Goal: Find specific page/section: Find specific page/section

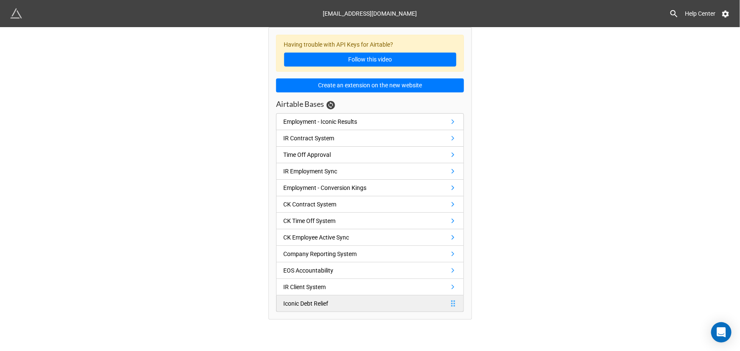
click at [305, 301] on div "Iconic Debt Relief" at bounding box center [305, 303] width 45 height 9
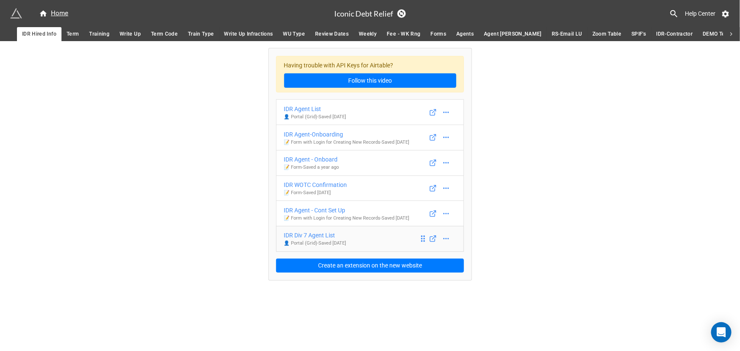
click at [310, 235] on div "IDR Div 7 Agent List" at bounding box center [315, 235] width 62 height 9
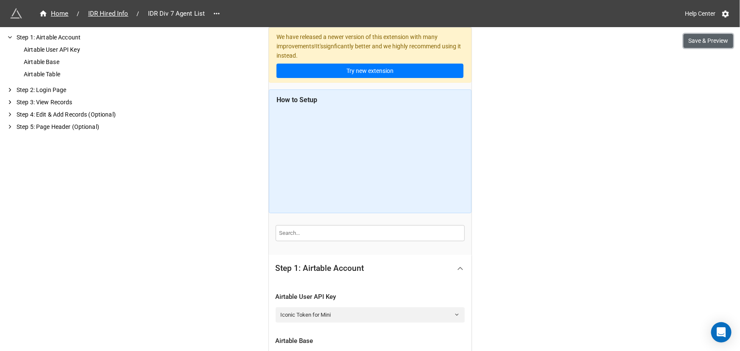
click at [707, 38] on button "Save & Preview" at bounding box center [708, 41] width 50 height 14
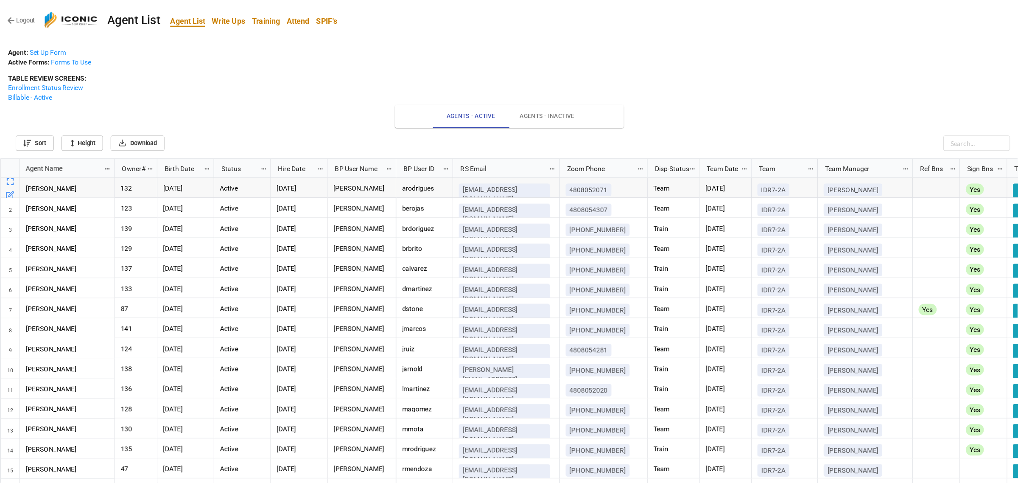
scroll to position [337, 1012]
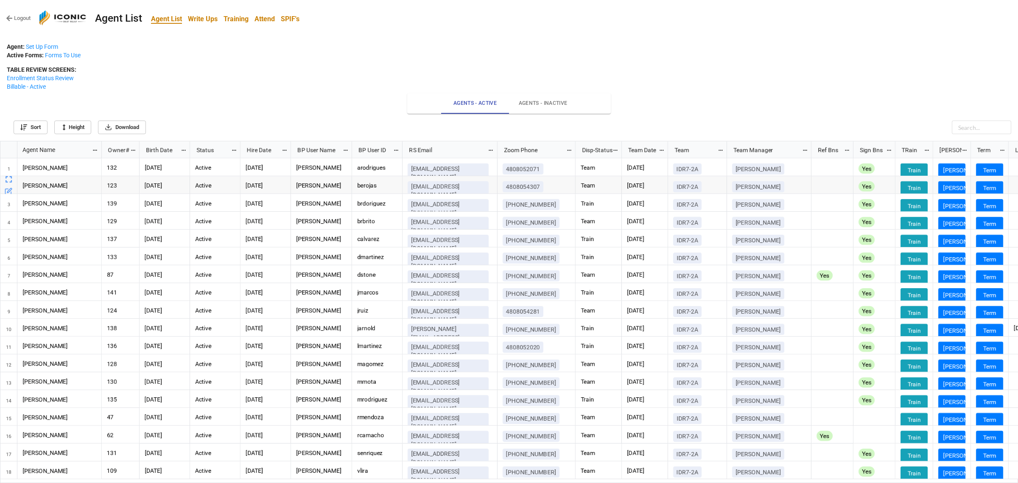
click at [274, 60] on div "Agent: Set Up Form Active Forms: Forms To Use TABLE REVIEW SCREENS: Enrollment …" at bounding box center [509, 66] width 1004 height 48
click at [550, 102] on span "Agents - Inactive" at bounding box center [543, 103] width 58 height 9
click at [539, 105] on span "Agents - Inactive" at bounding box center [543, 103] width 58 height 9
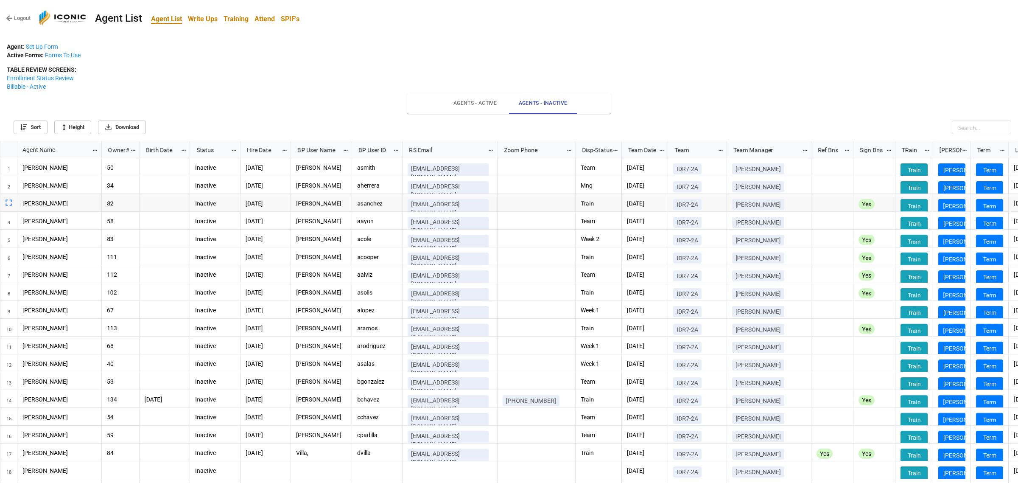
click at [552, 100] on span "Agents - Inactive" at bounding box center [543, 103] width 58 height 9
click at [30, 126] on link "Sort" at bounding box center [31, 127] width 34 height 14
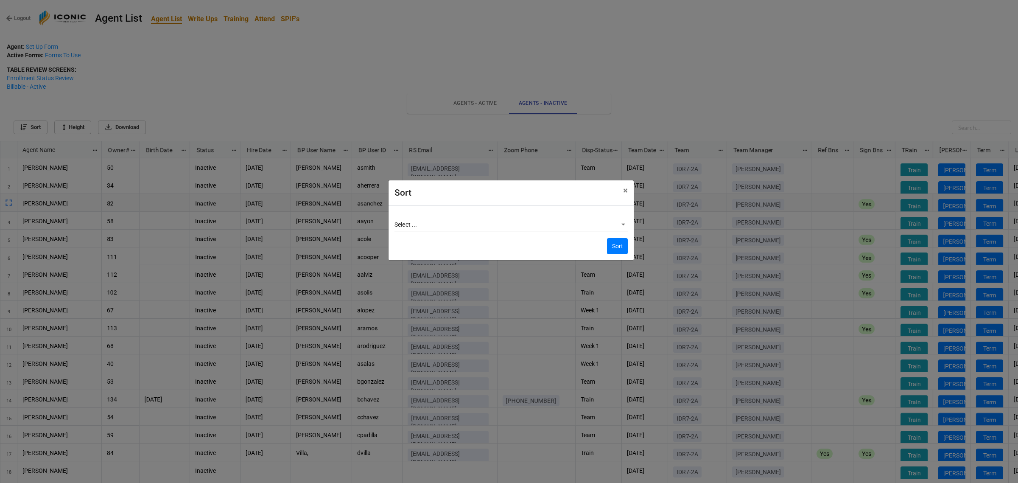
click at [444, 223] on body "Logout Agent List Agent List Write Ups Training Attend SPIF's Agent: Set Up For…" at bounding box center [509, 241] width 1018 height 483
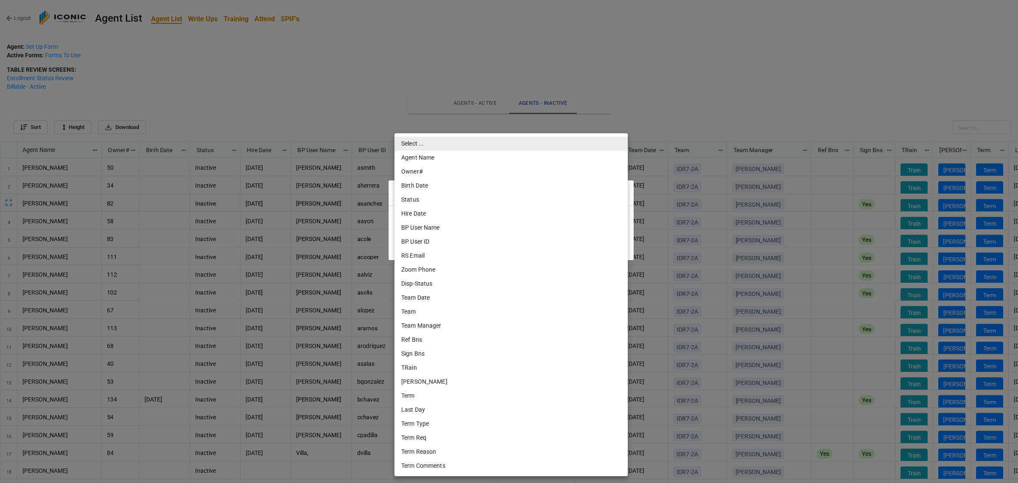
click at [418, 159] on li "Agent Name" at bounding box center [510, 158] width 233 height 14
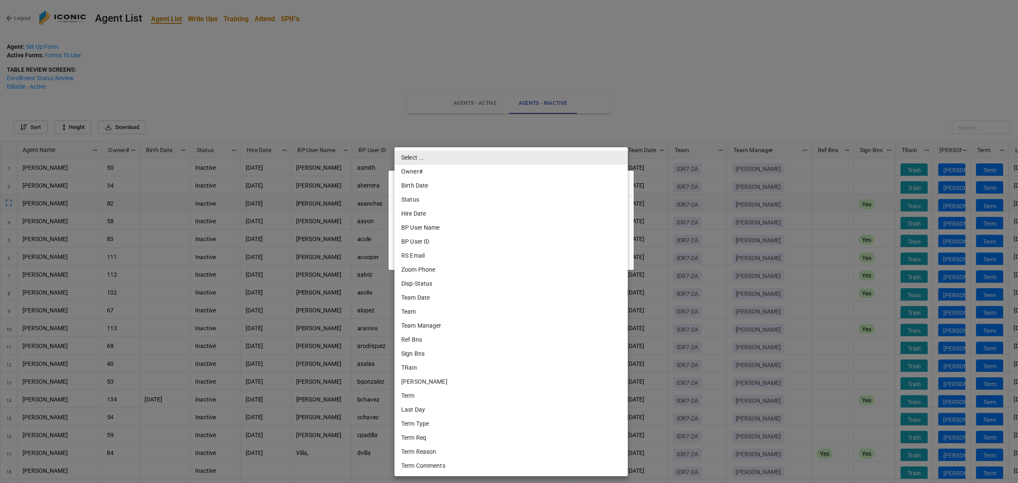
click at [436, 235] on body "Logout Agent List Agent List Write Ups Training Attend SPIF's Agent: Set Up For…" at bounding box center [509, 241] width 1018 height 483
click at [382, 73] on div at bounding box center [509, 241] width 1018 height 483
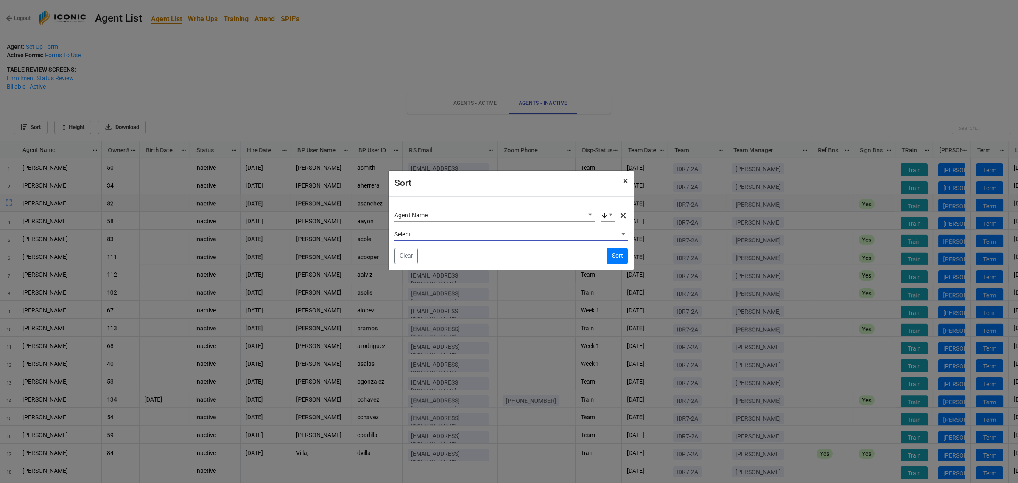
click at [626, 181] on span "×" at bounding box center [625, 181] width 5 height 10
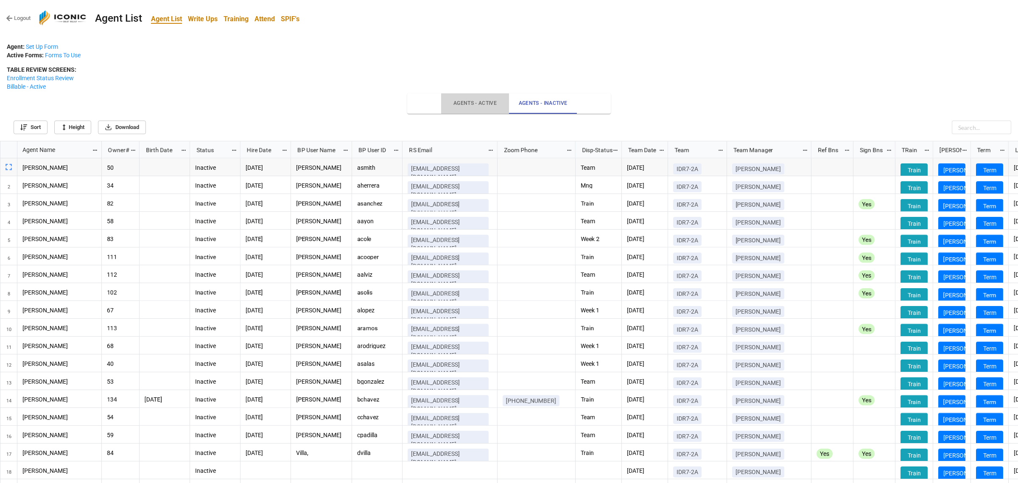
click at [480, 102] on span "Agents - Active" at bounding box center [475, 103] width 58 height 9
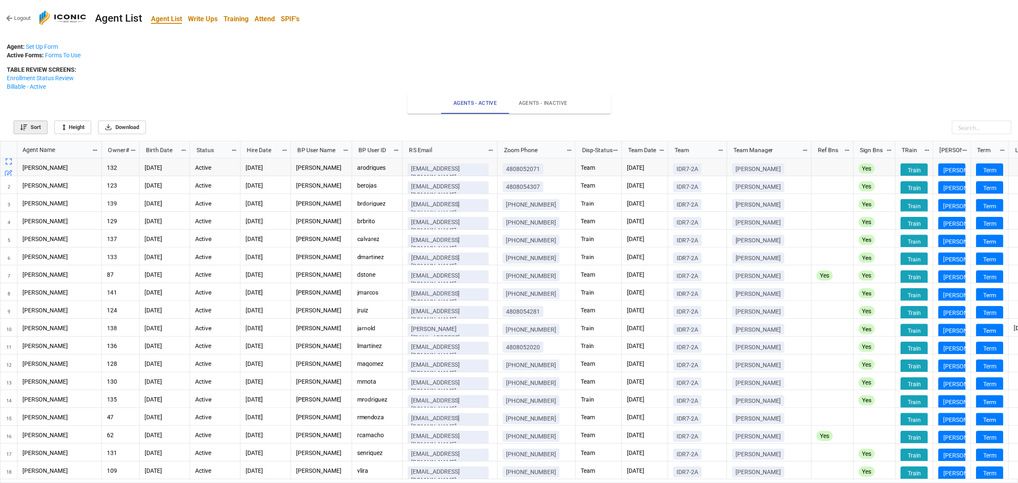
click at [39, 126] on link "Sort" at bounding box center [31, 127] width 34 height 14
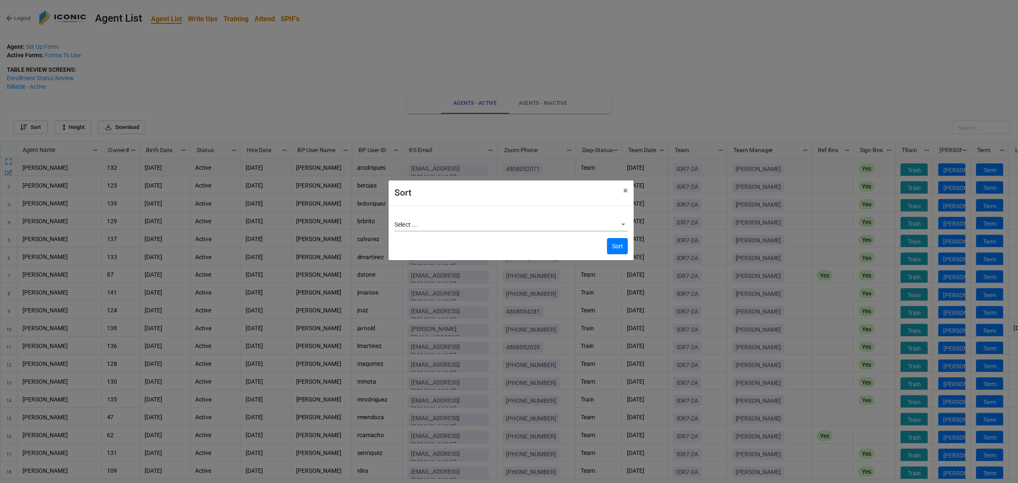
click at [418, 223] on body "Logout Agent List Agent List Write Ups Training Attend SPIF's Agent: Set Up For…" at bounding box center [509, 241] width 1018 height 483
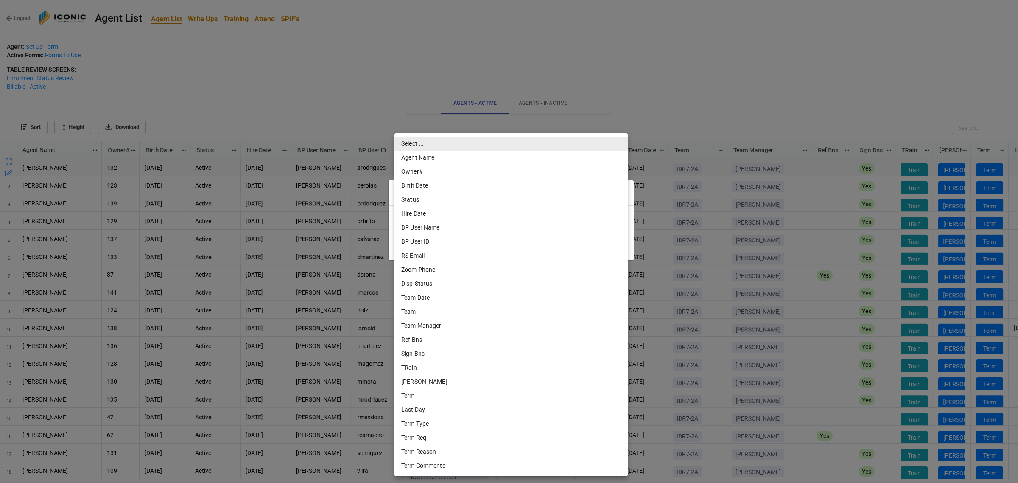
click at [363, 76] on div at bounding box center [509, 241] width 1018 height 483
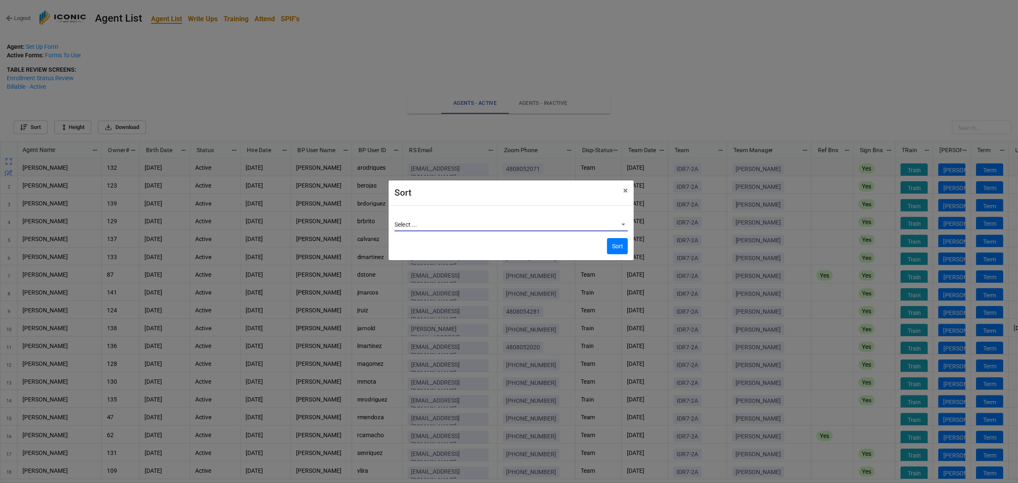
click at [363, 76] on div "Sort × Close Select ... Sort" at bounding box center [509, 241] width 1018 height 483
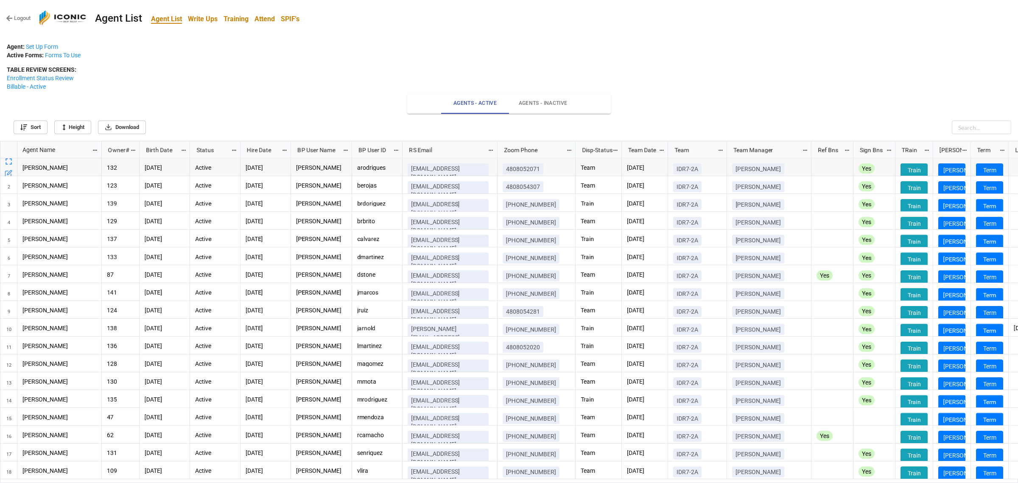
click at [96, 150] on icon "grid" at bounding box center [95, 150] width 6 height 6
click at [326, 73] on div at bounding box center [509, 241] width 1018 height 483
click at [306, 90] on p "TABLE REVIEW SCREENS: Enrollment Status Review Billable - Active" at bounding box center [509, 77] width 1004 height 25
click at [654, 171] on p "7/7/2025" at bounding box center [645, 167] width 36 height 8
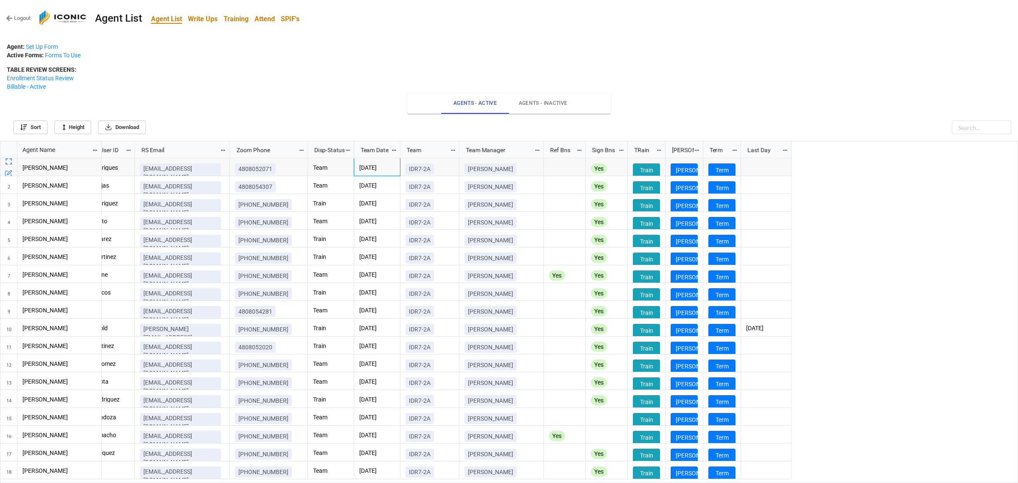
scroll to position [0, 0]
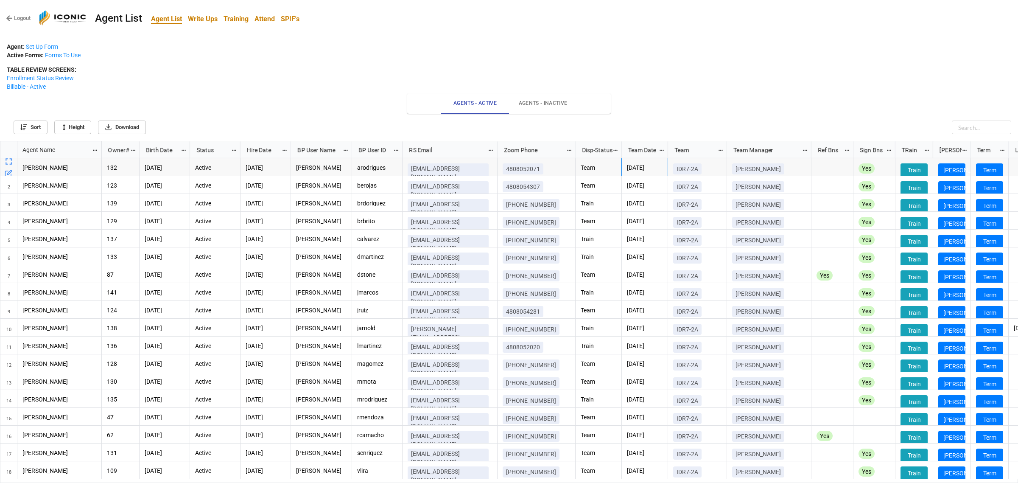
click at [279, 68] on p "TABLE REVIEW SCREENS: Enrollment Status Review Billable - Active" at bounding box center [509, 77] width 1004 height 25
click at [267, 17] on b "Attend" at bounding box center [264, 19] width 20 height 8
